Goal: Task Accomplishment & Management: Complete application form

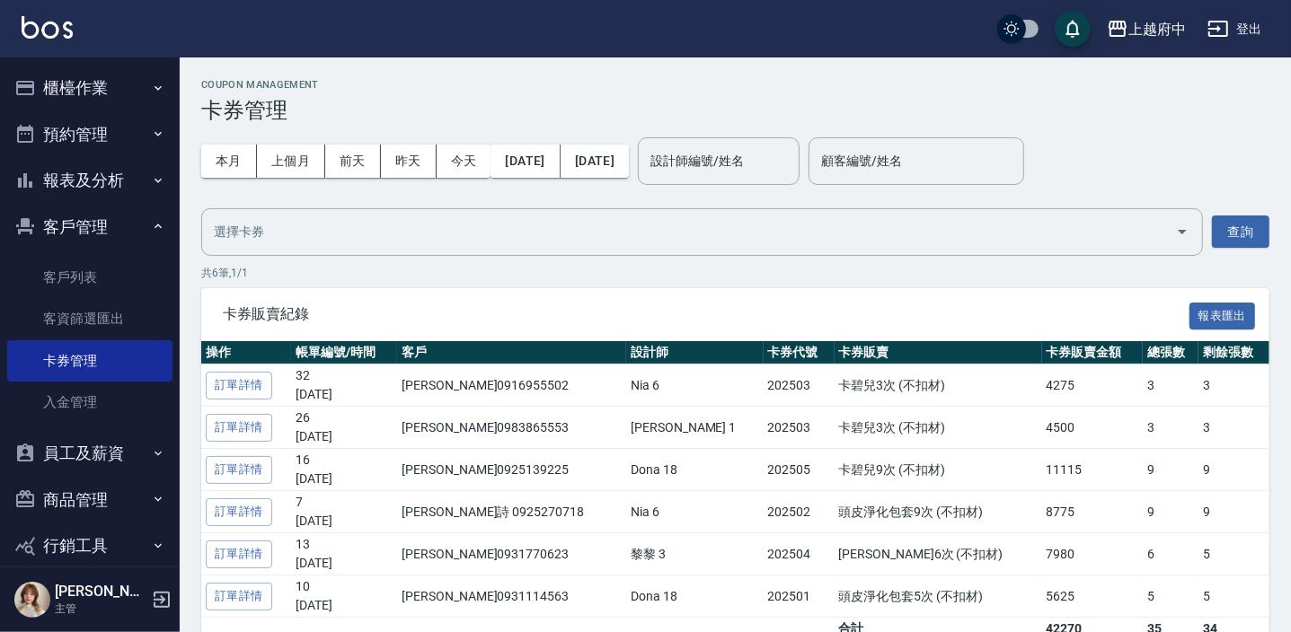
click at [151, 81] on icon "button" at bounding box center [158, 88] width 14 height 14
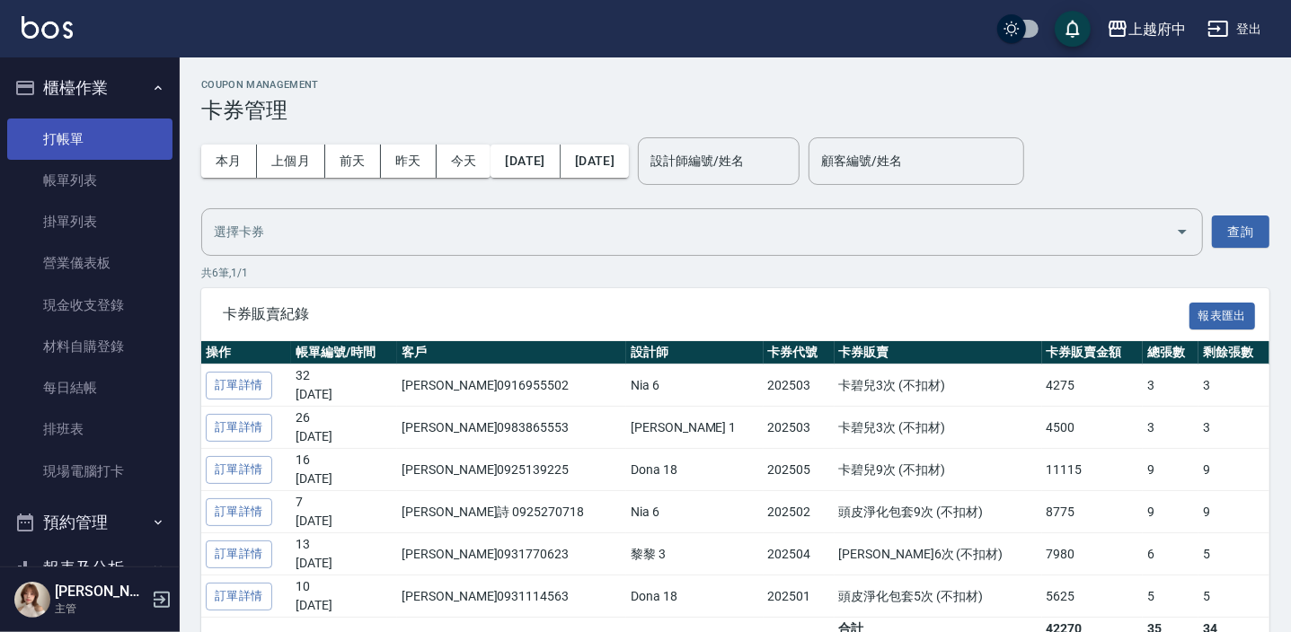
click at [121, 133] on link "打帳單" at bounding box center [89, 139] width 165 height 41
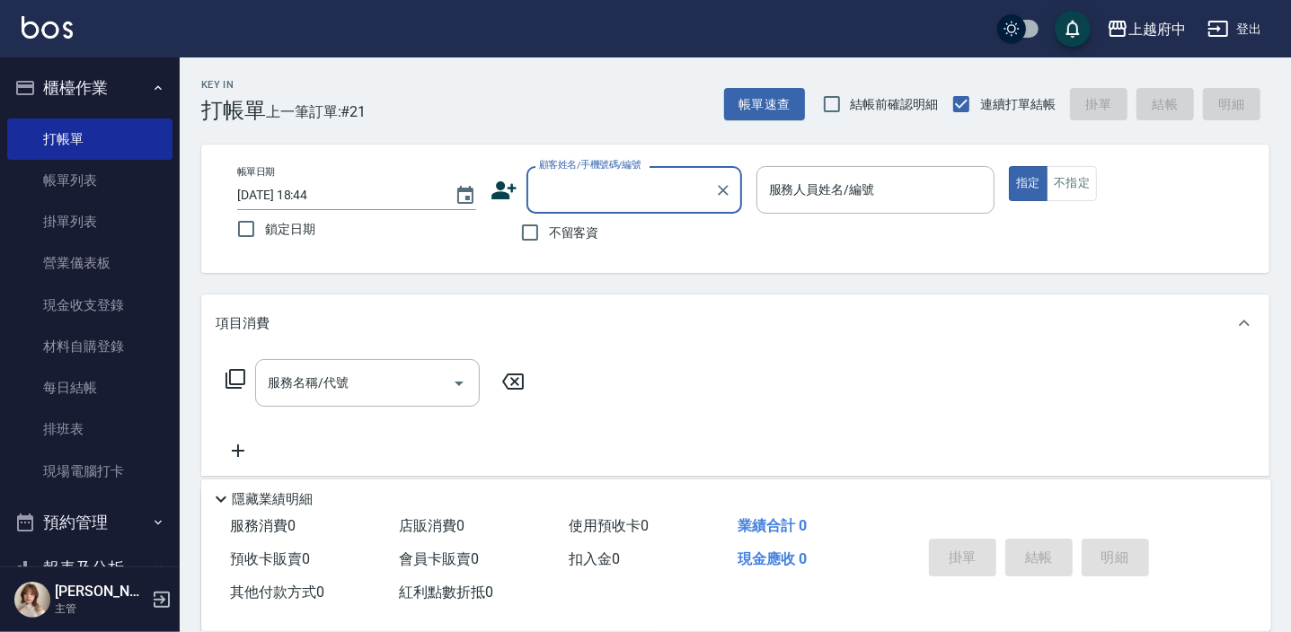
click at [494, 197] on icon at bounding box center [503, 190] width 25 height 18
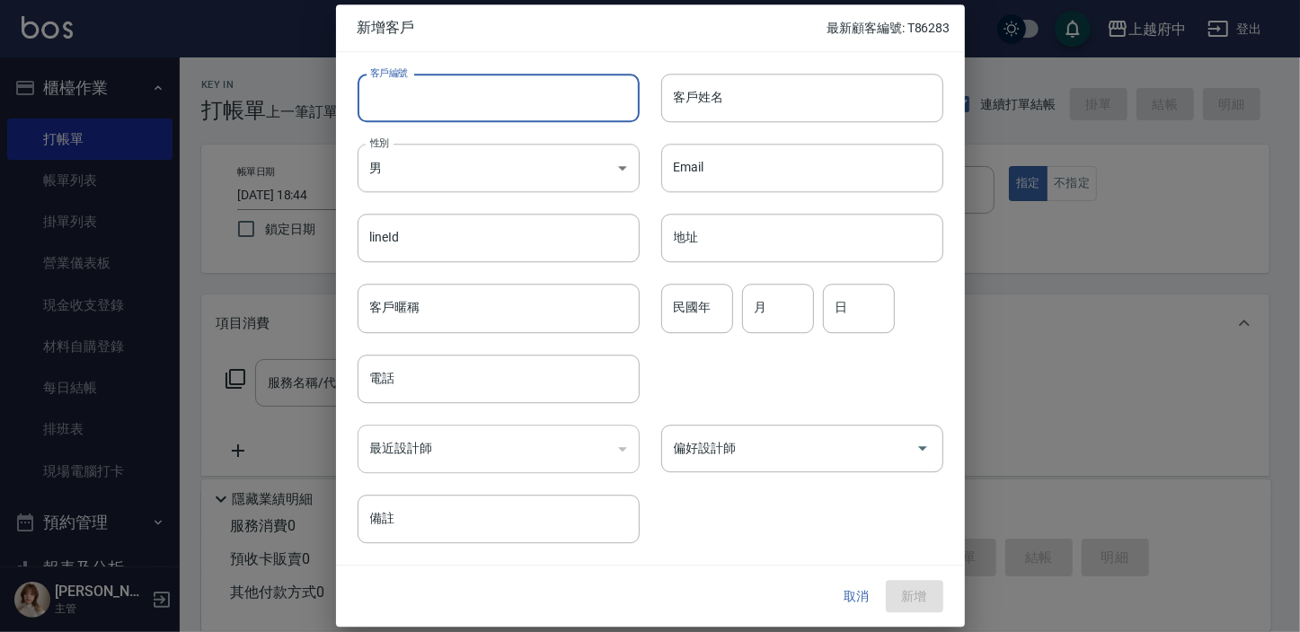
click at [479, 107] on input "客戶編號" at bounding box center [499, 98] width 282 height 49
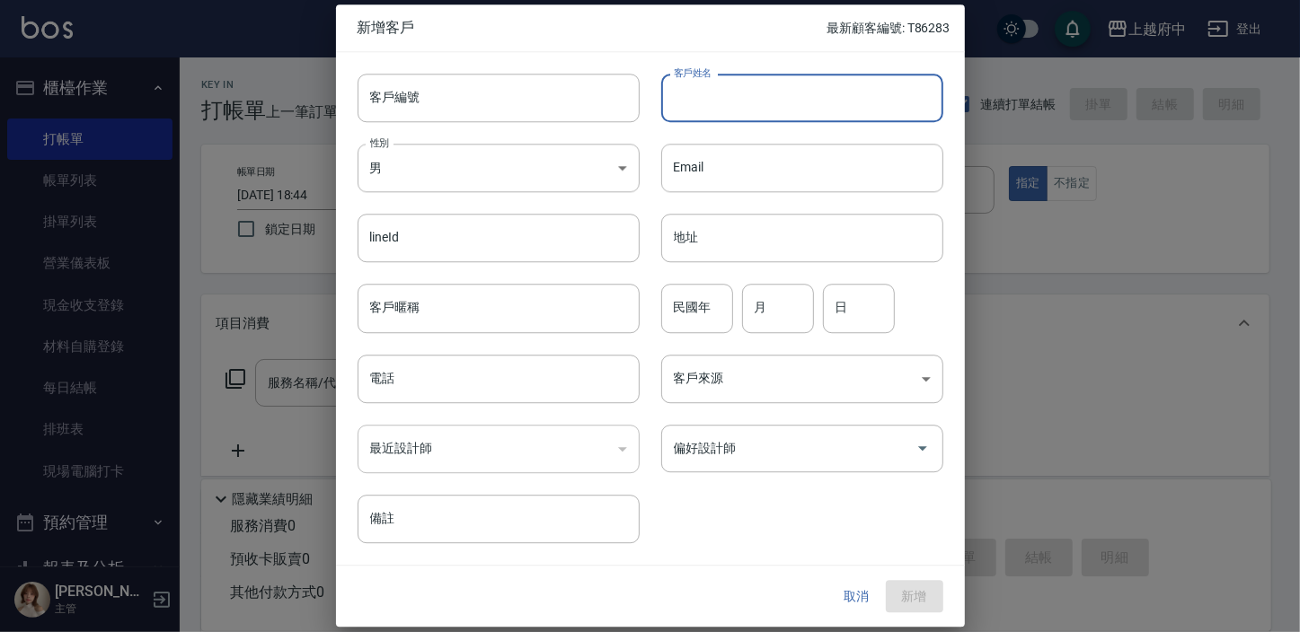
click at [748, 92] on input "客戶姓名" at bounding box center [802, 98] width 282 height 49
type input "康翔富"
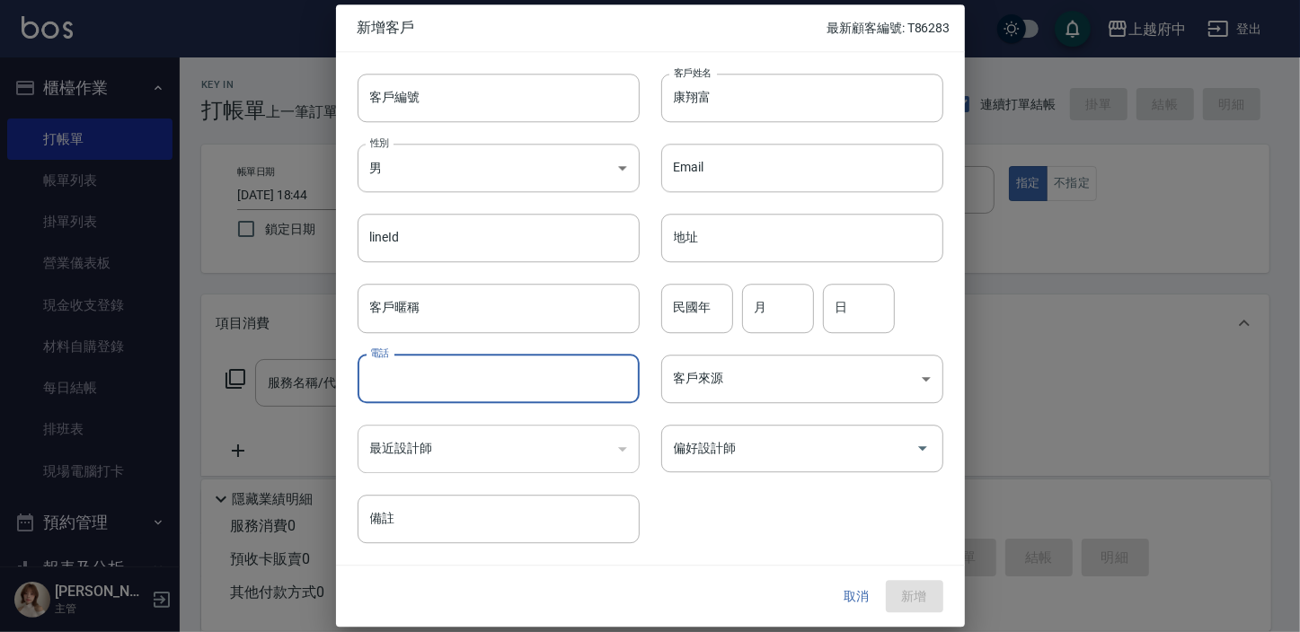
click at [538, 378] on input "電話" at bounding box center [499, 379] width 282 height 49
type input "0971670350"
click at [880, 458] on input "偏好設計師" at bounding box center [788, 448] width 239 height 31
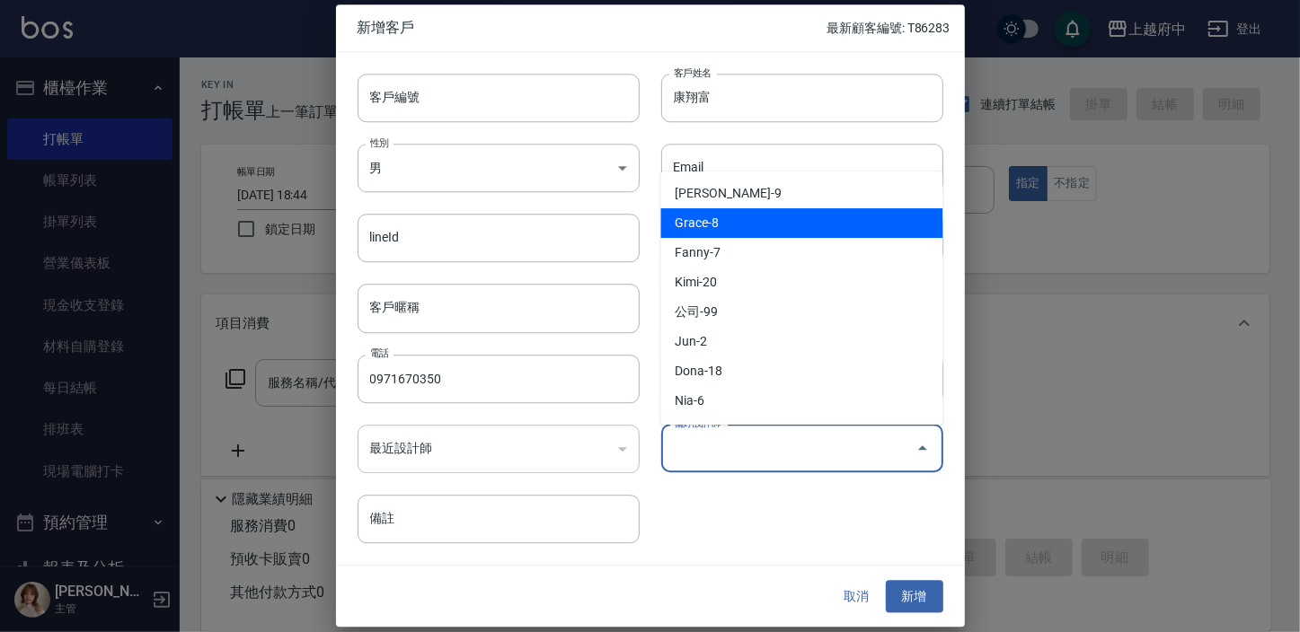
click at [817, 218] on li "Grace-8" at bounding box center [801, 223] width 282 height 30
type input "Grace"
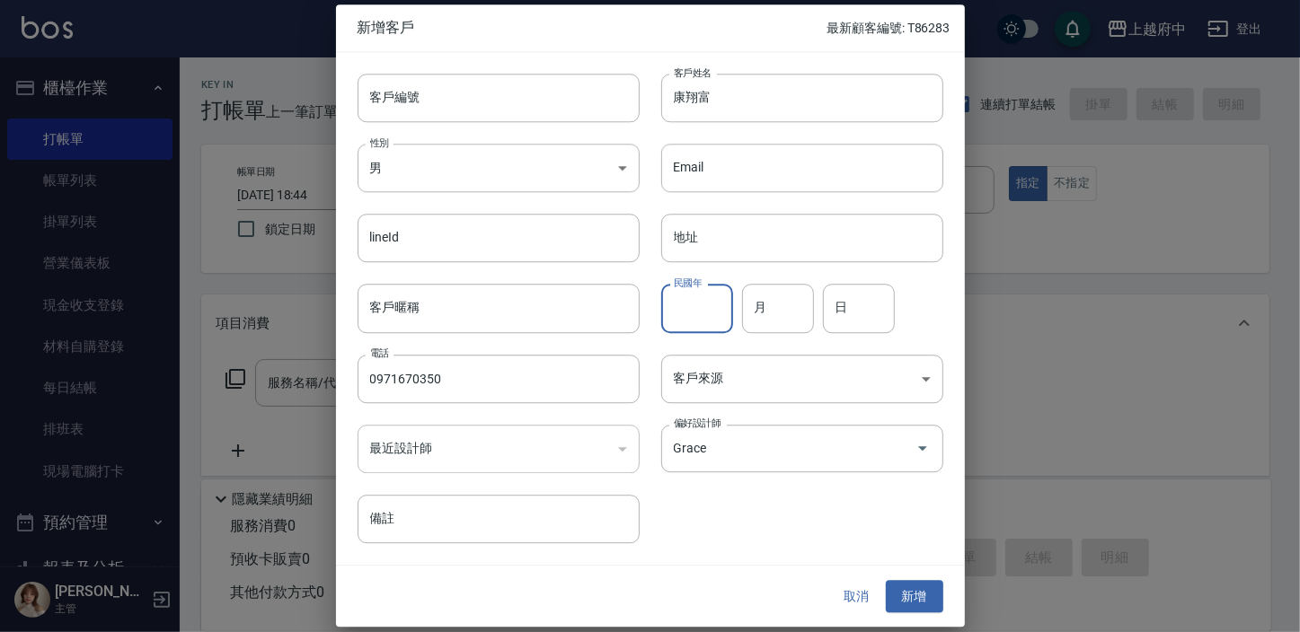
click at [695, 323] on input "民國年" at bounding box center [697, 309] width 72 height 49
type input "90"
click at [781, 305] on input "月" at bounding box center [778, 309] width 72 height 49
type input "3"
type input "10"
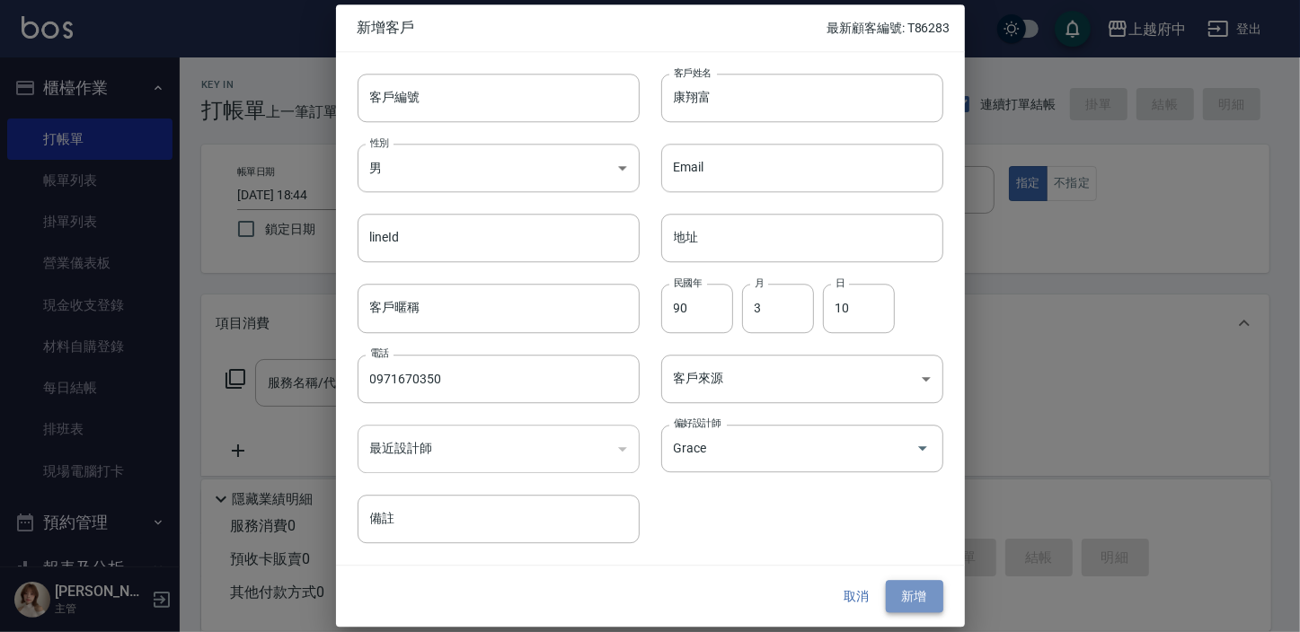
click at [899, 606] on button "新增" at bounding box center [914, 596] width 57 height 33
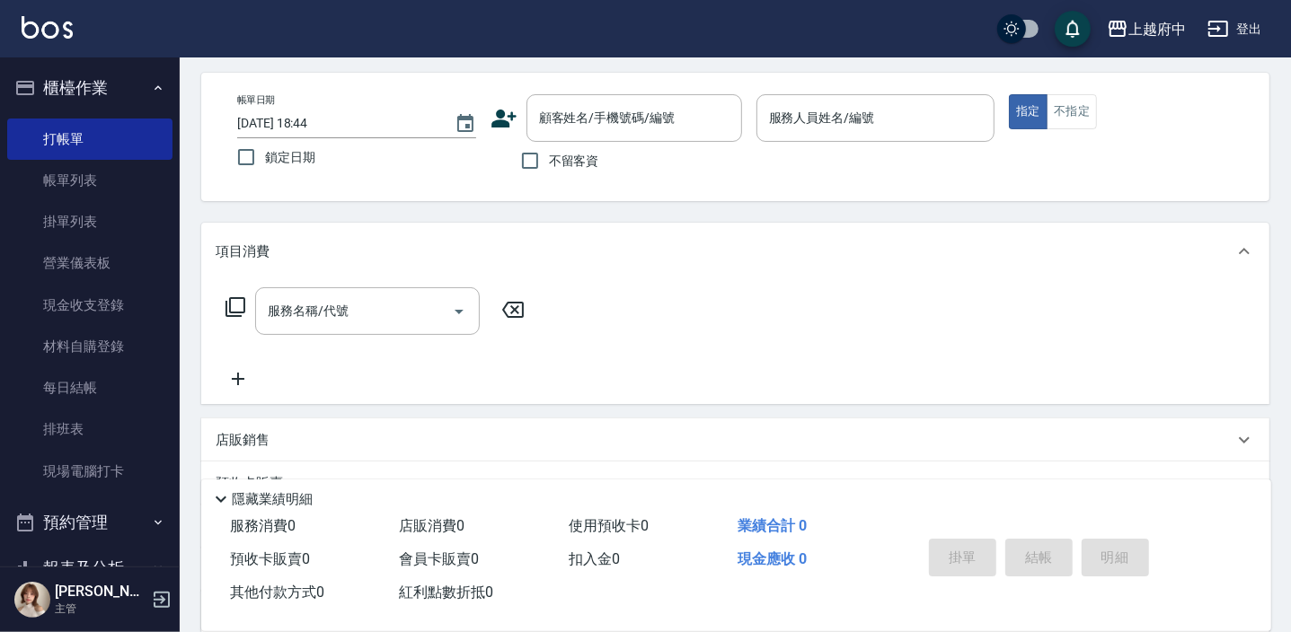
scroll to position [243, 0]
